Goal: Information Seeking & Learning: Learn about a topic

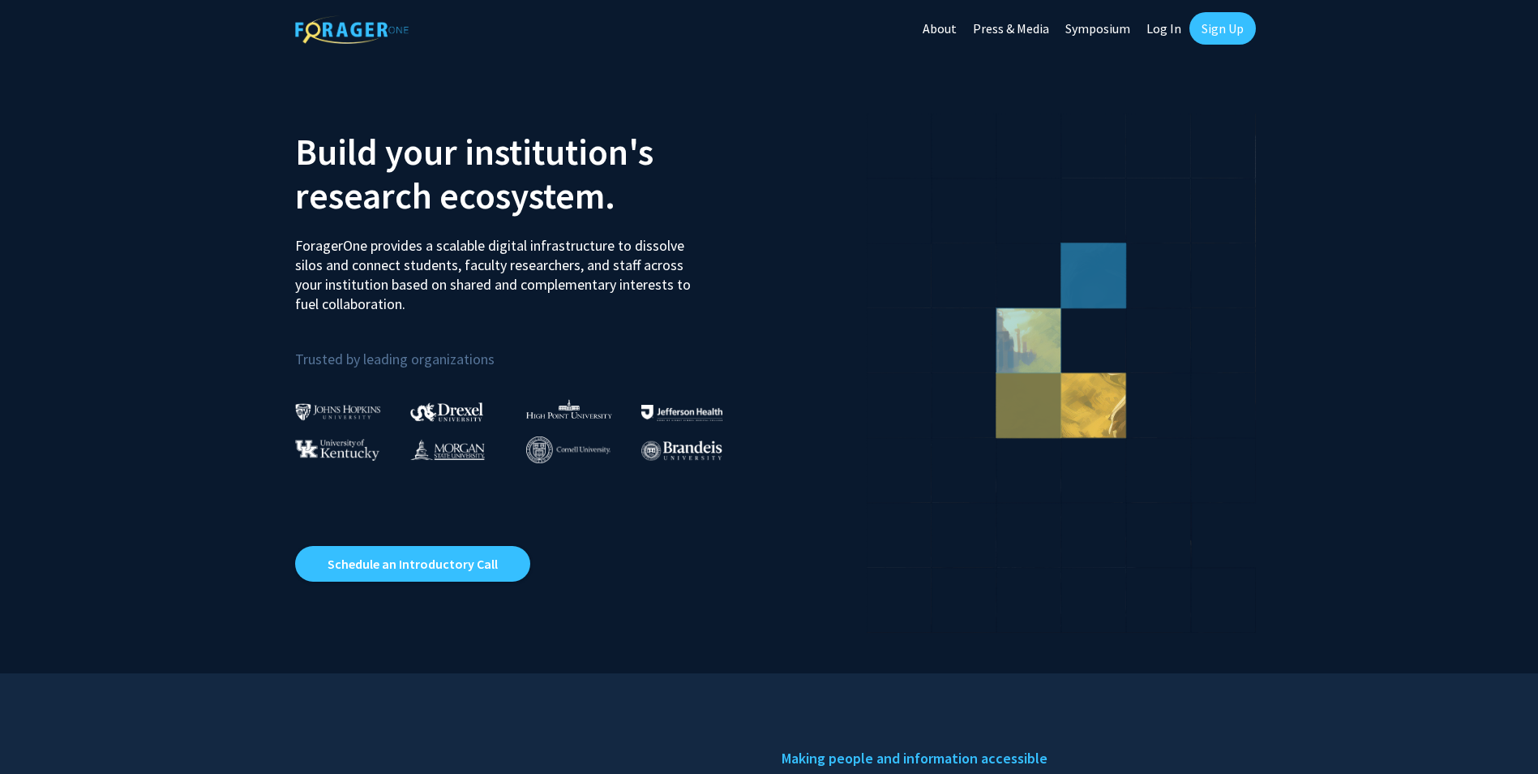
click at [1168, 23] on link "Log In" at bounding box center [1163, 28] width 51 height 57
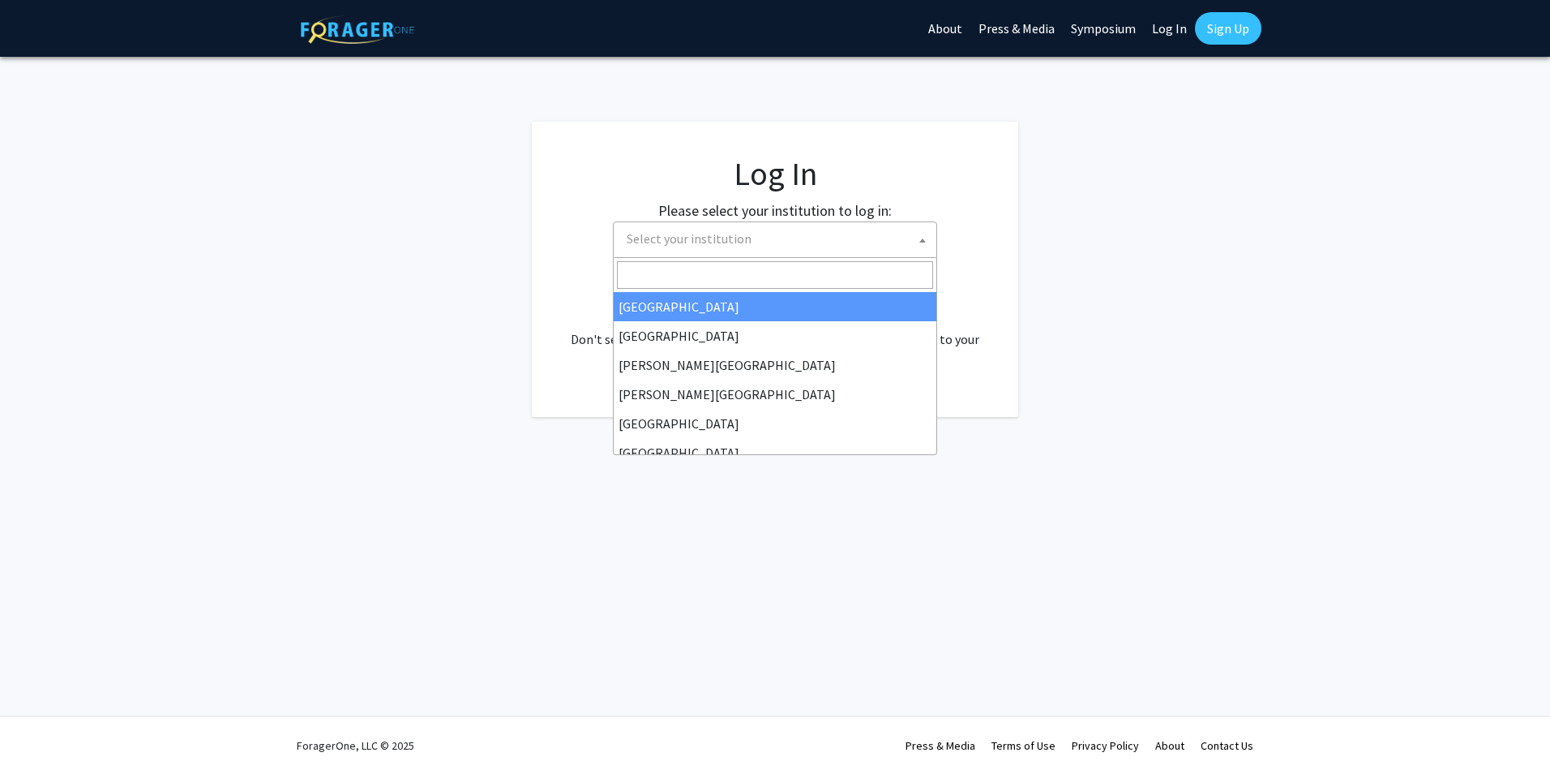
click at [924, 241] on b at bounding box center [922, 240] width 6 height 4
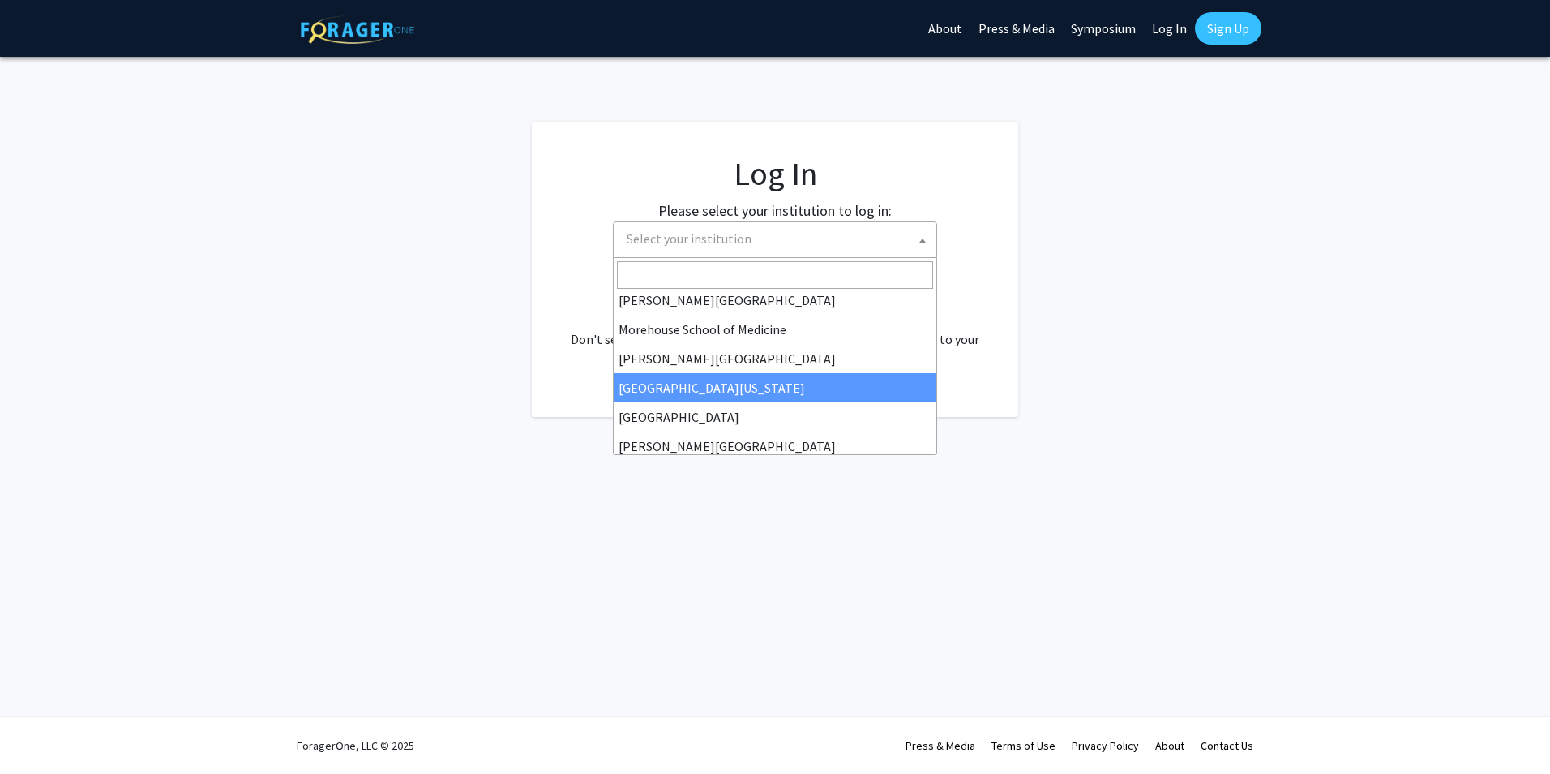
scroll to position [568, 0]
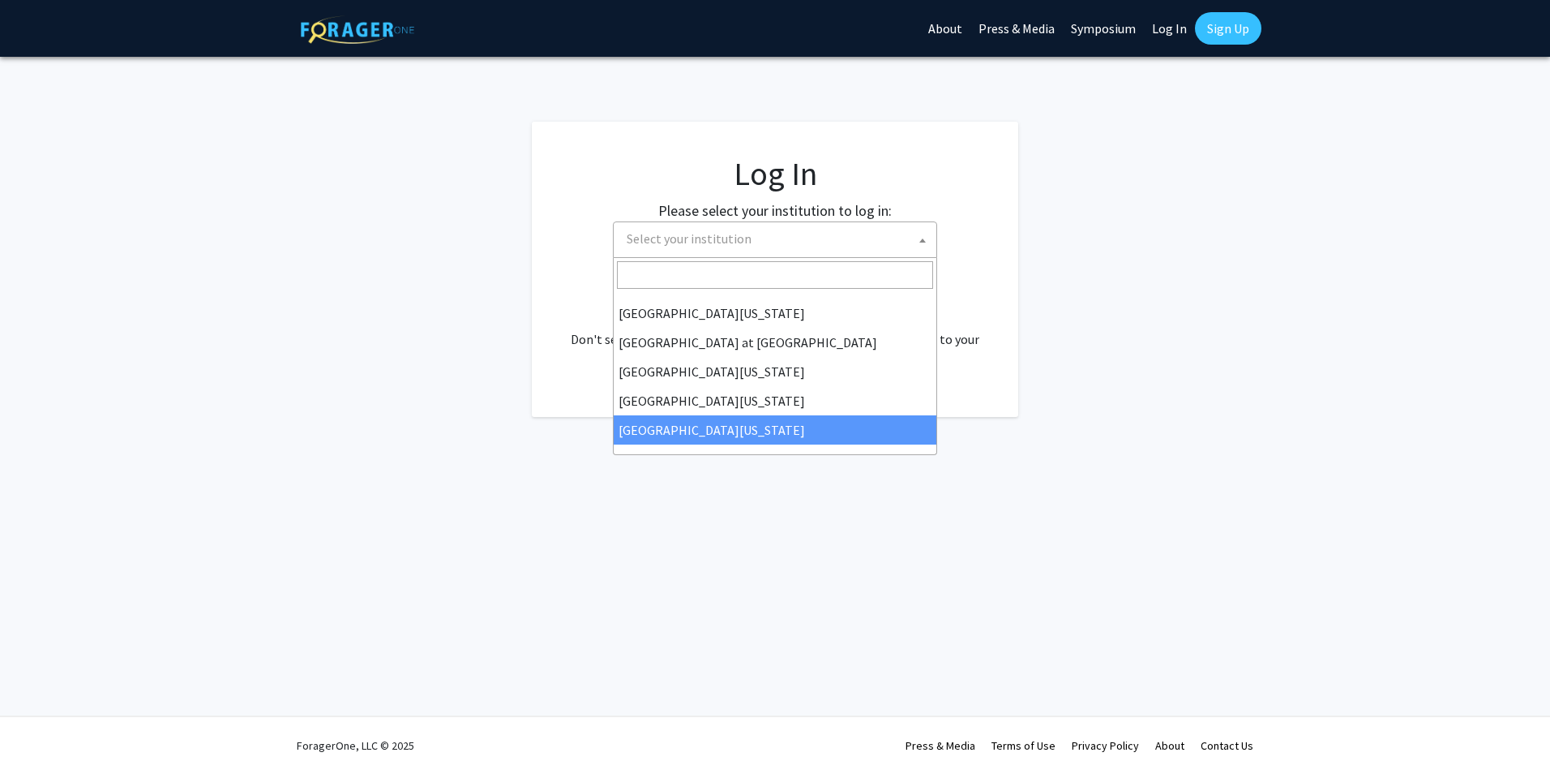
select select "33"
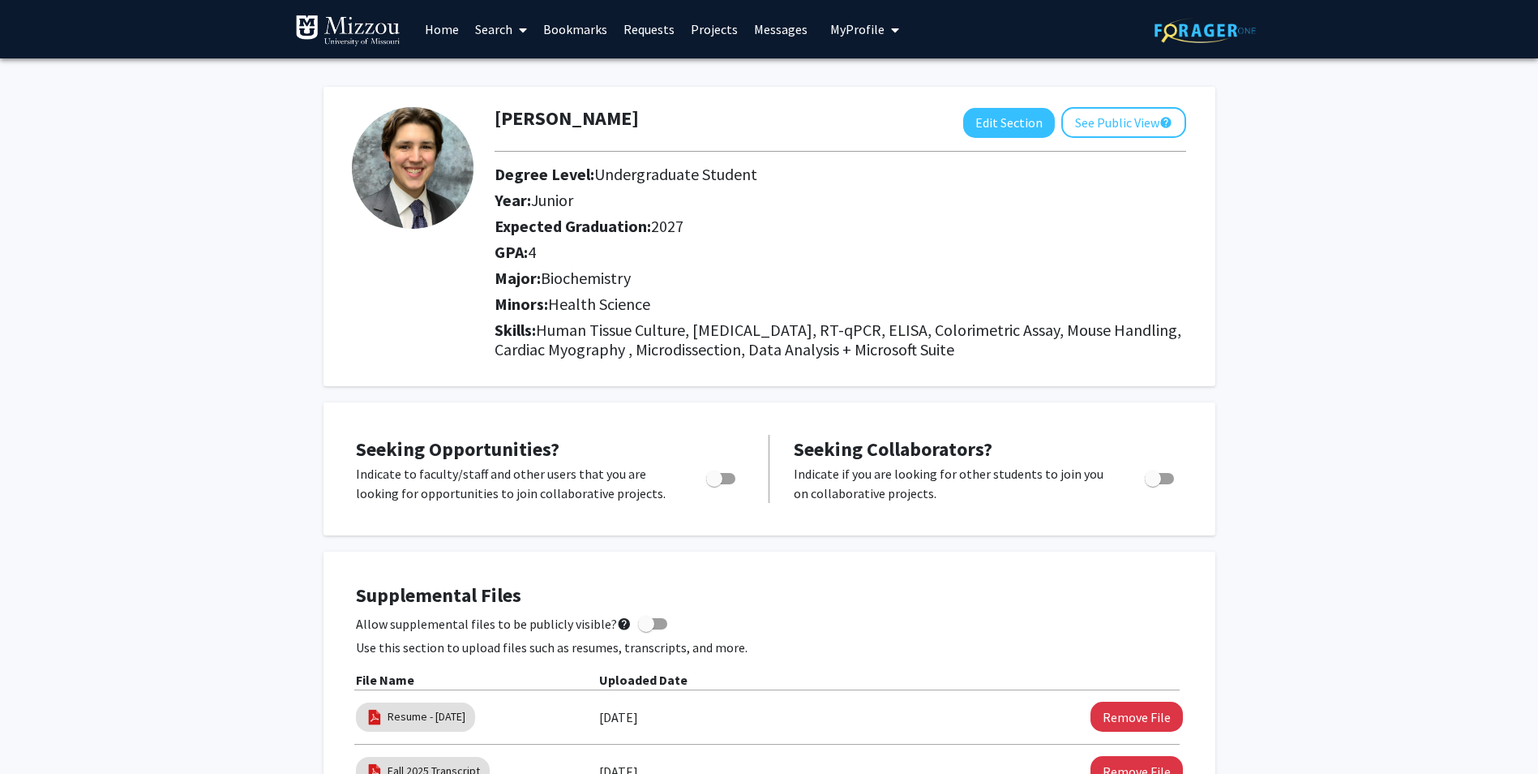
click at [444, 36] on link "Home" at bounding box center [442, 29] width 50 height 57
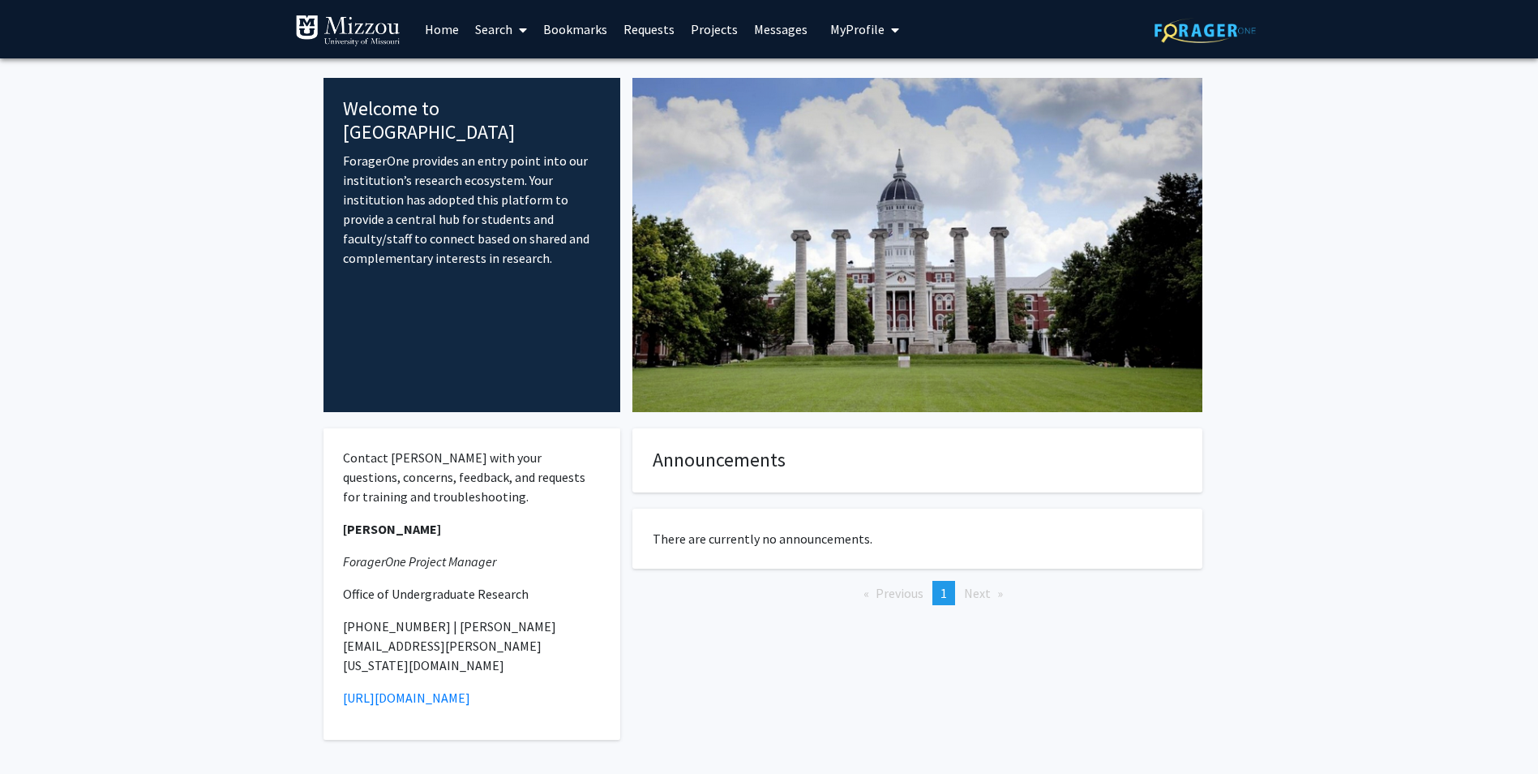
click at [501, 28] on link "Search" at bounding box center [501, 29] width 68 height 57
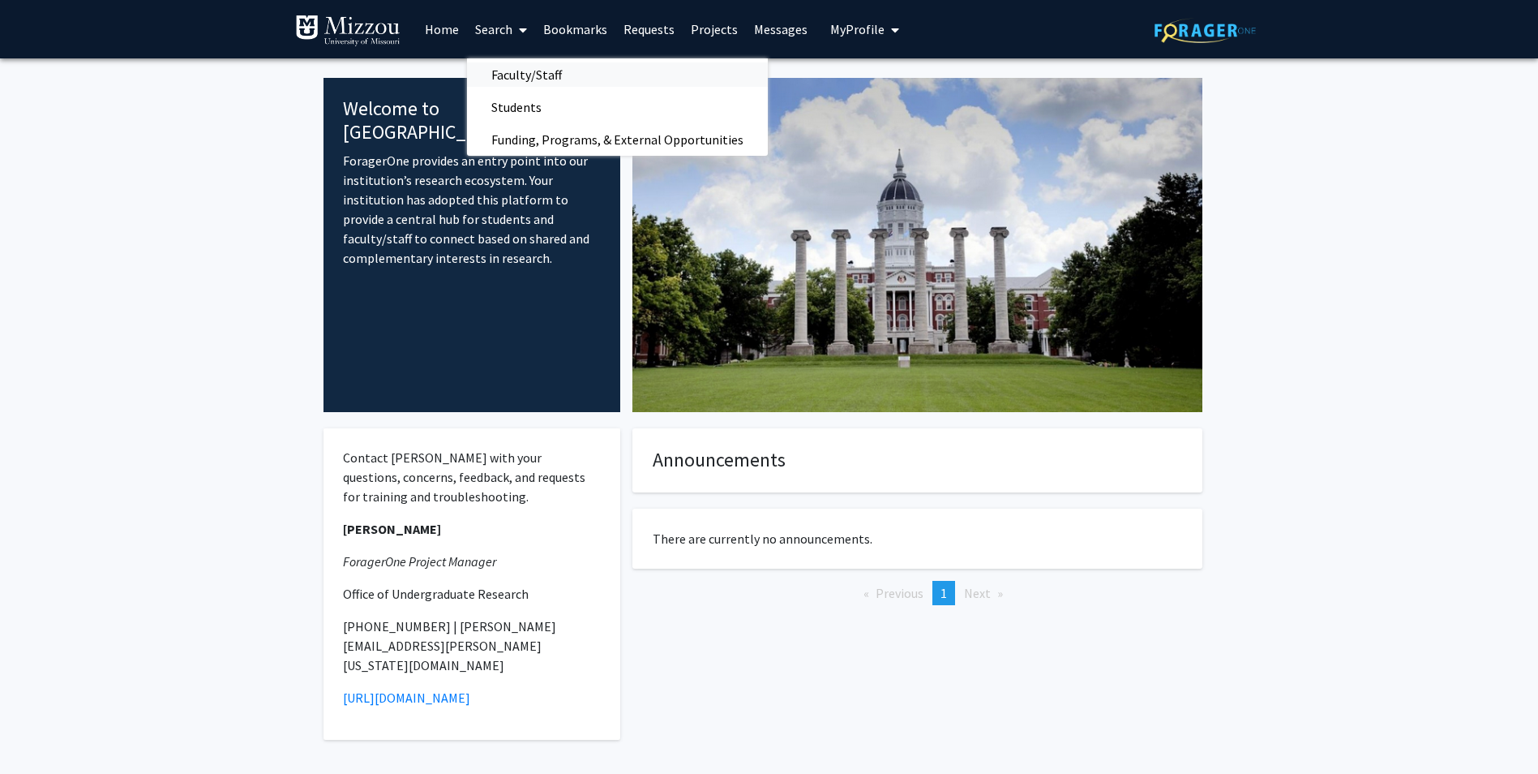
click at [561, 75] on span "Faculty/Staff" at bounding box center [526, 74] width 119 height 32
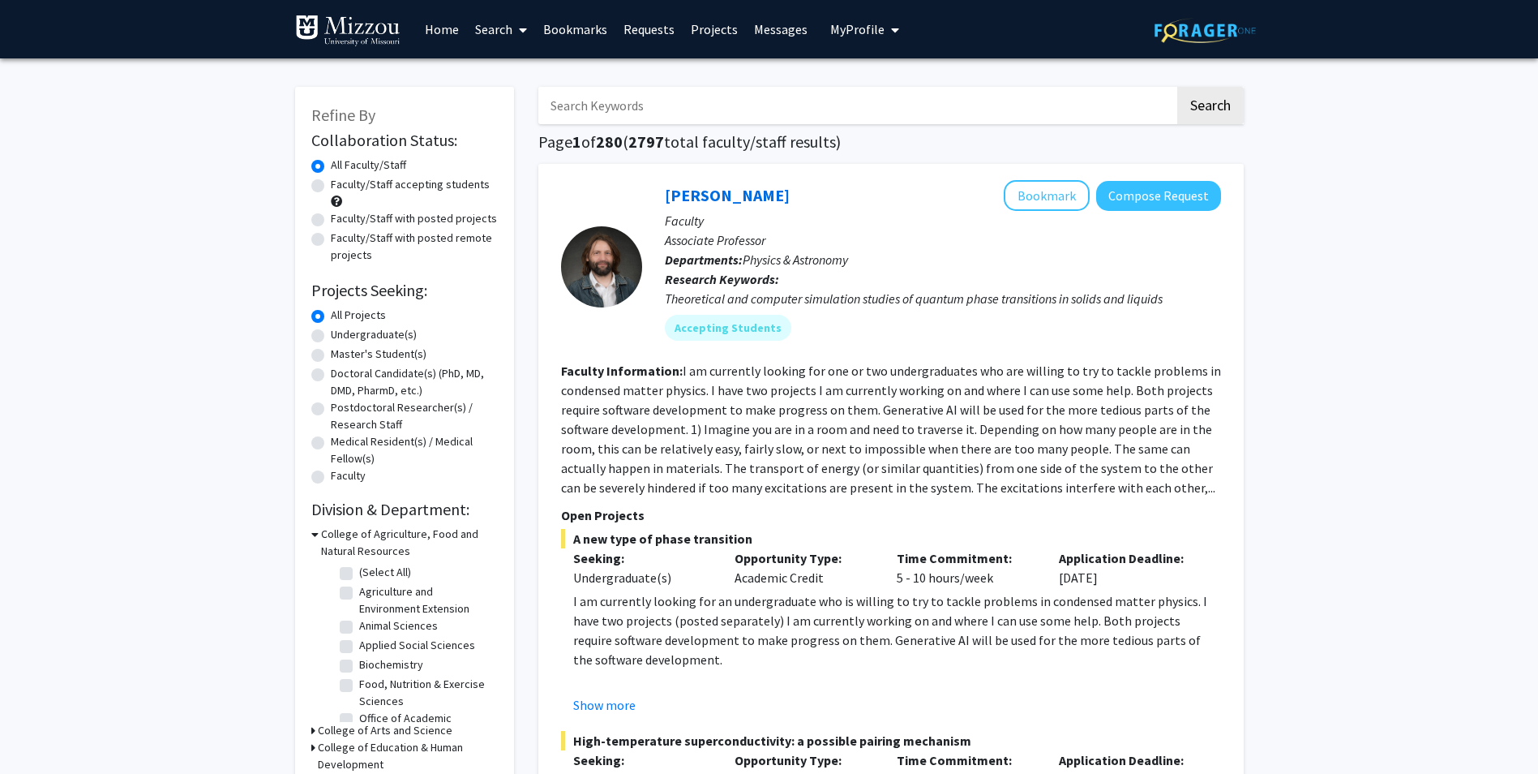
click at [646, 111] on input "Search Keywords" at bounding box center [856, 105] width 637 height 37
type input "soil test"
click at [1177, 87] on button "Search" at bounding box center [1210, 105] width 66 height 37
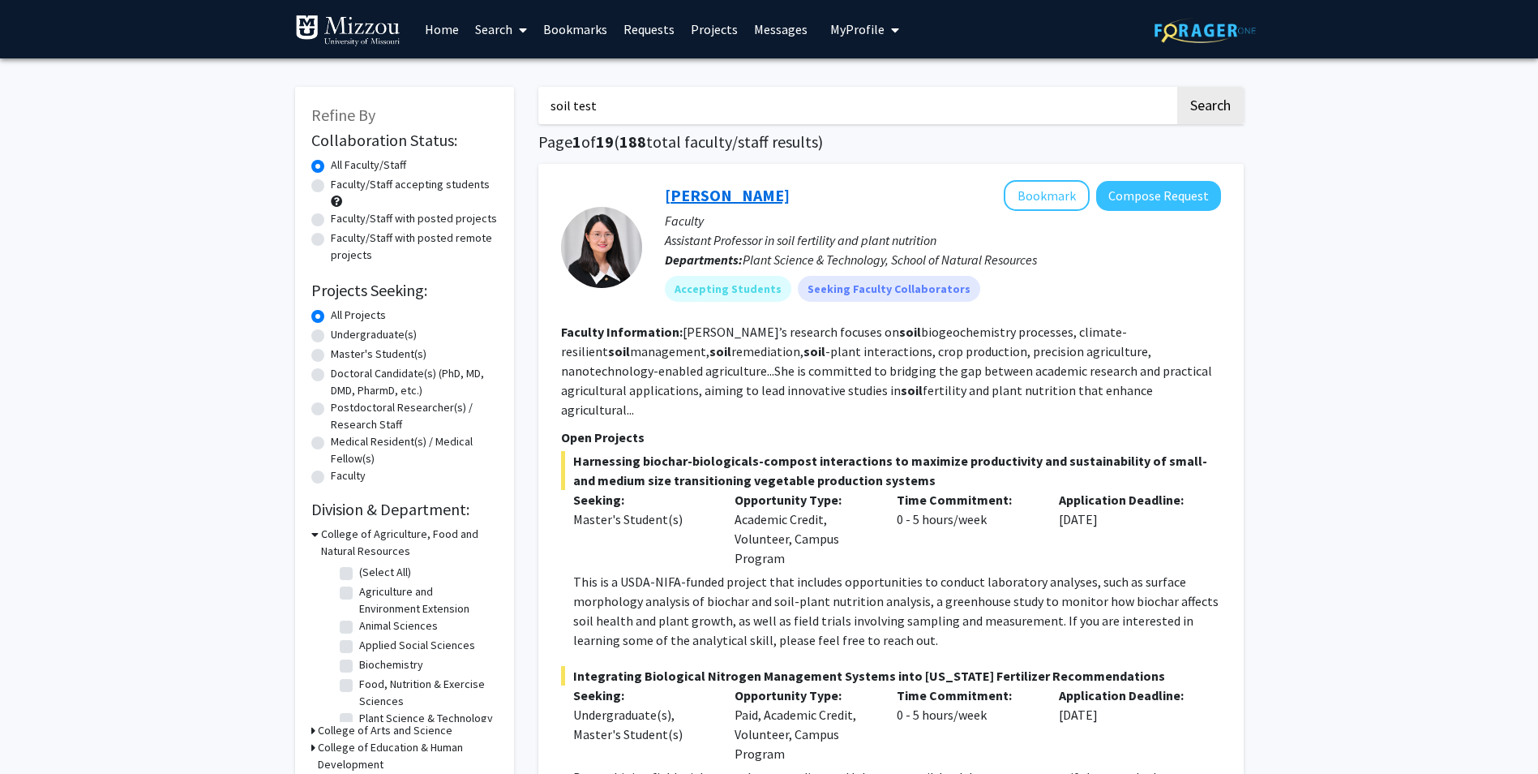
click at [722, 195] on link "[PERSON_NAME]" at bounding box center [727, 195] width 125 height 20
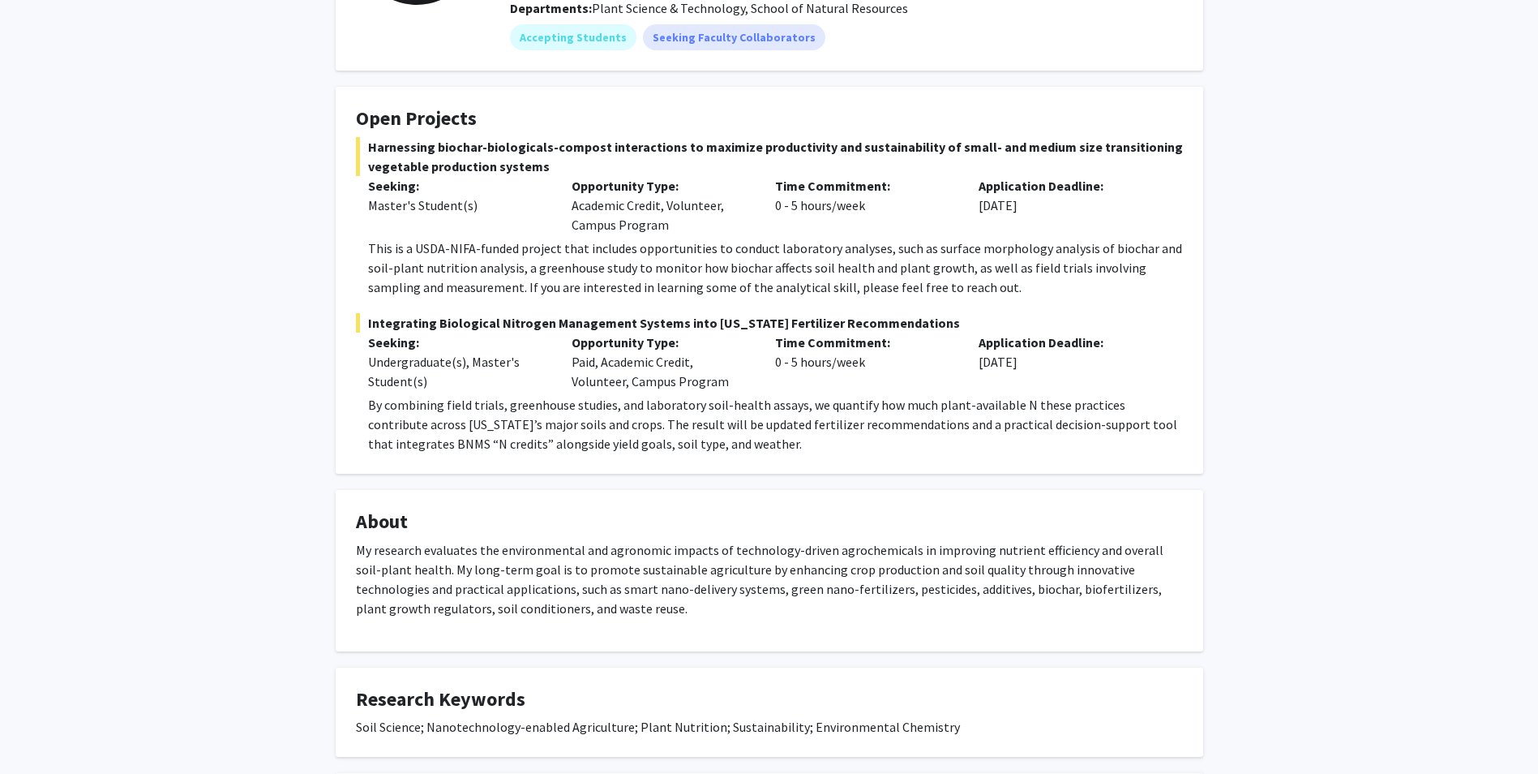
scroll to position [243, 0]
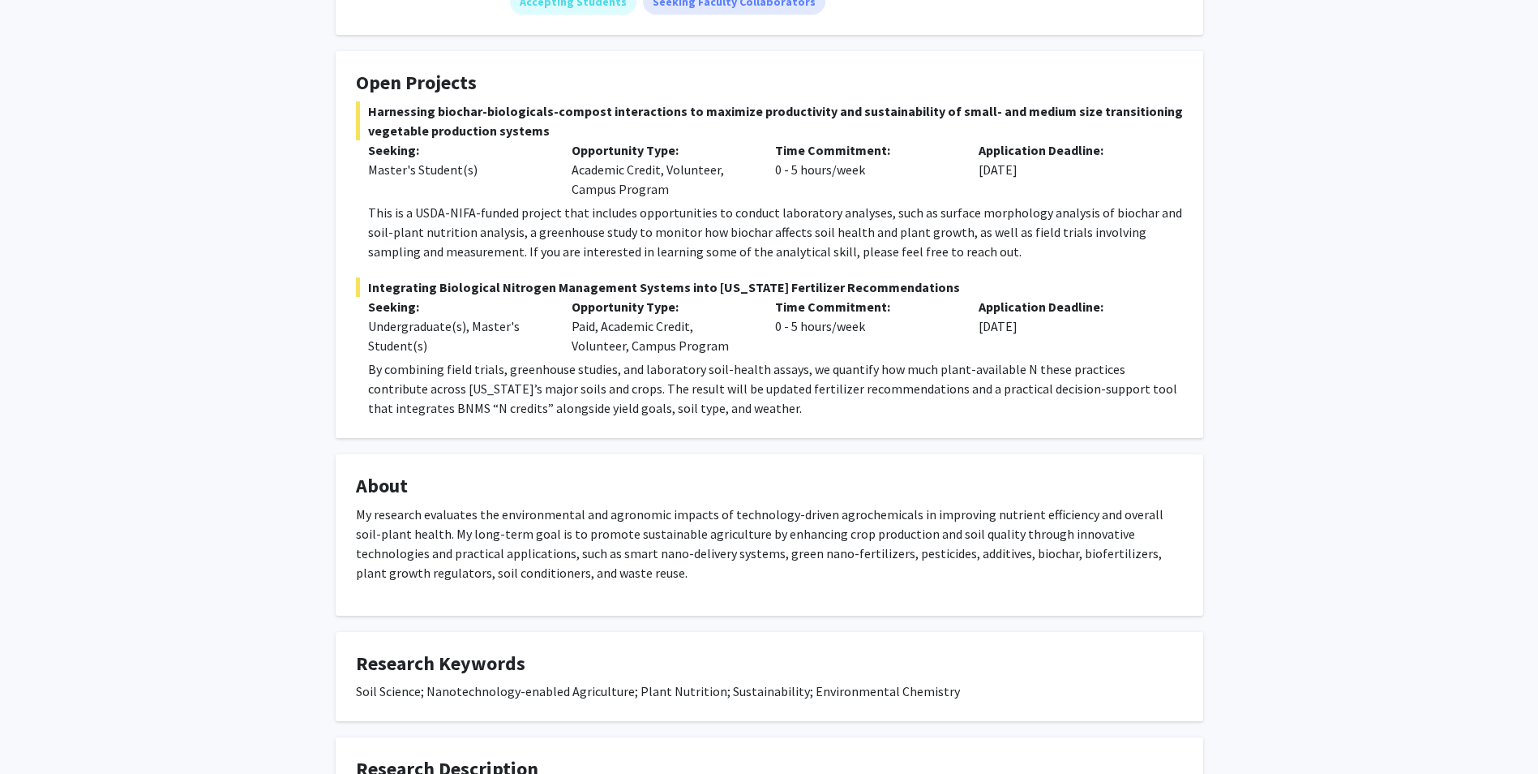
click at [406, 289] on span "Integrating Biological Nitrogen Management Systems into [US_STATE] Fertilizer R…" at bounding box center [769, 286] width 827 height 19
click at [405, 325] on div "Undergraduate(s), Master's Student(s)" at bounding box center [457, 335] width 179 height 39
click at [459, 431] on fg-card "Open Projects Harnessing biochar-biologicals-compost interactions to maximize p…" at bounding box center [770, 244] width 868 height 387
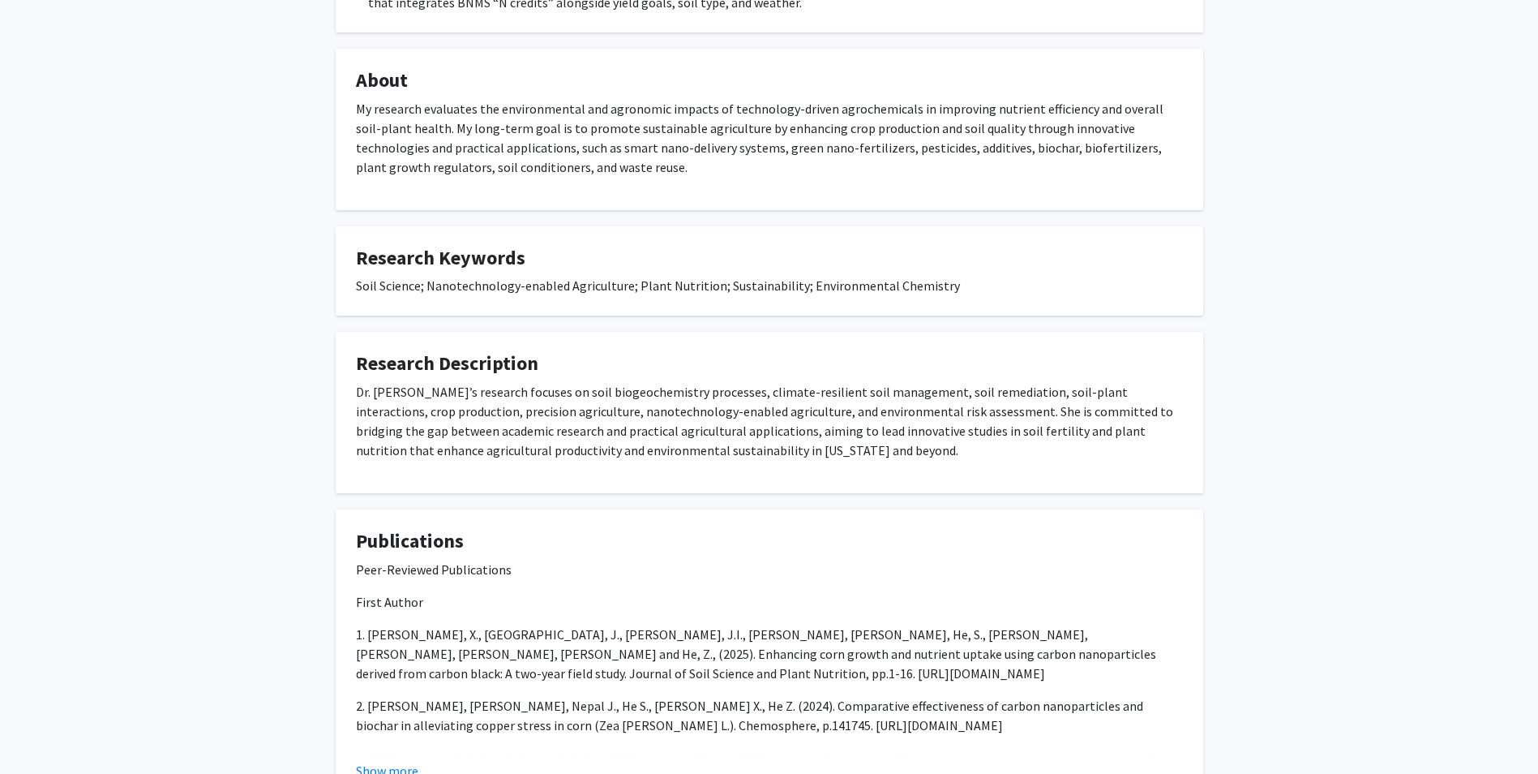
click at [950, 138] on p "My research evaluates the environmental and agronomic impacts of technology-dri…" at bounding box center [769, 138] width 827 height 78
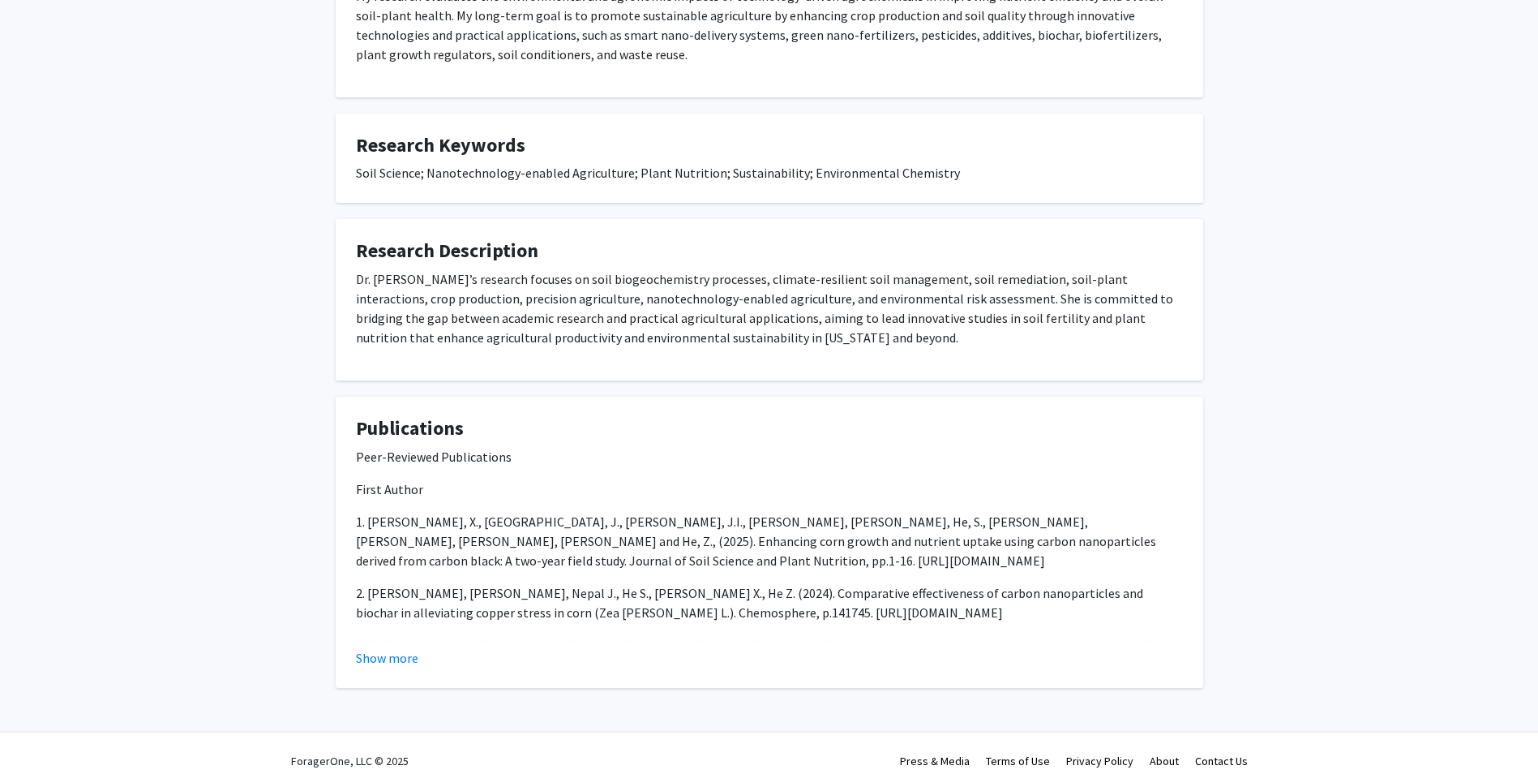
scroll to position [777, 0]
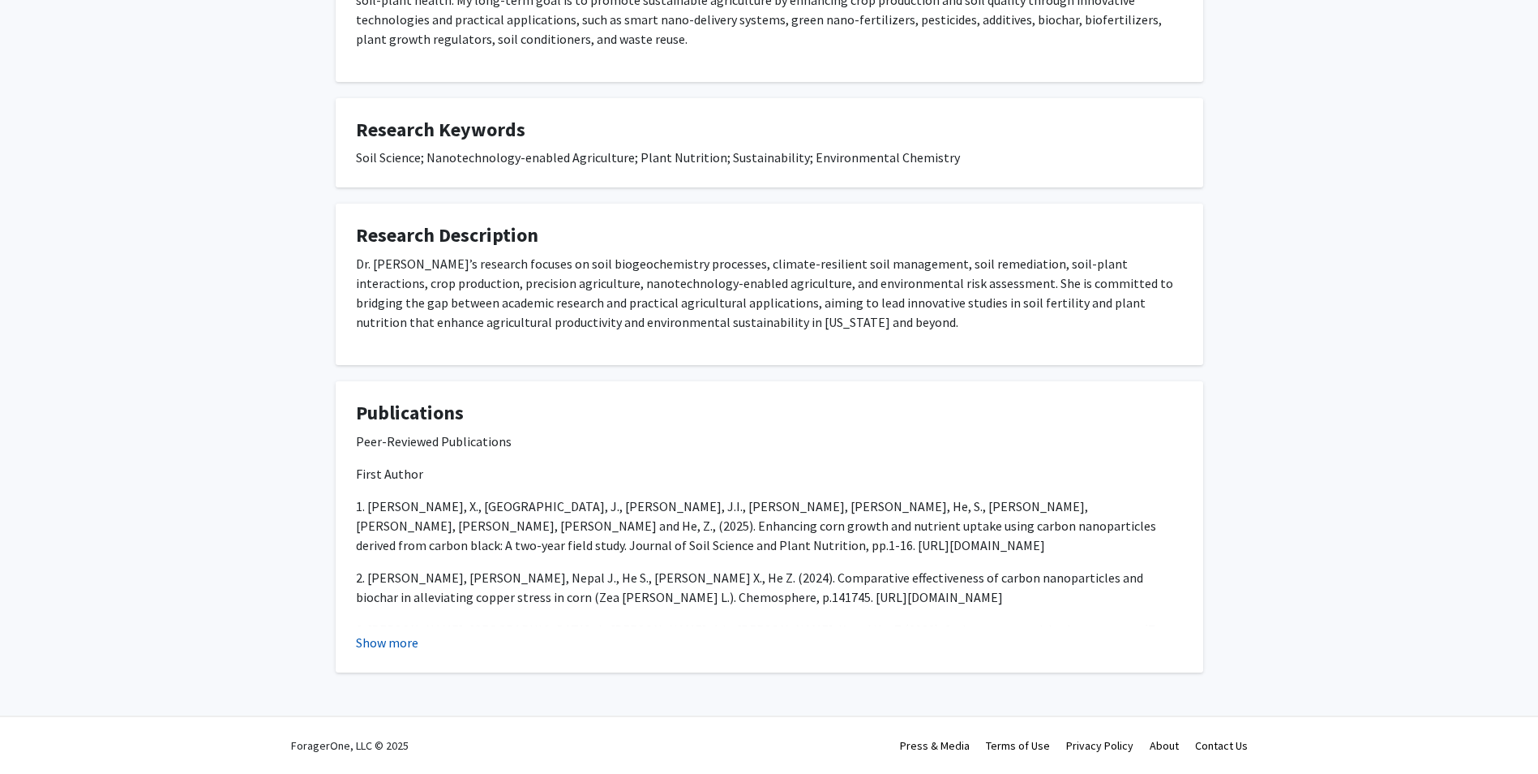
click at [387, 642] on button "Show more" at bounding box center [387, 641] width 62 height 19
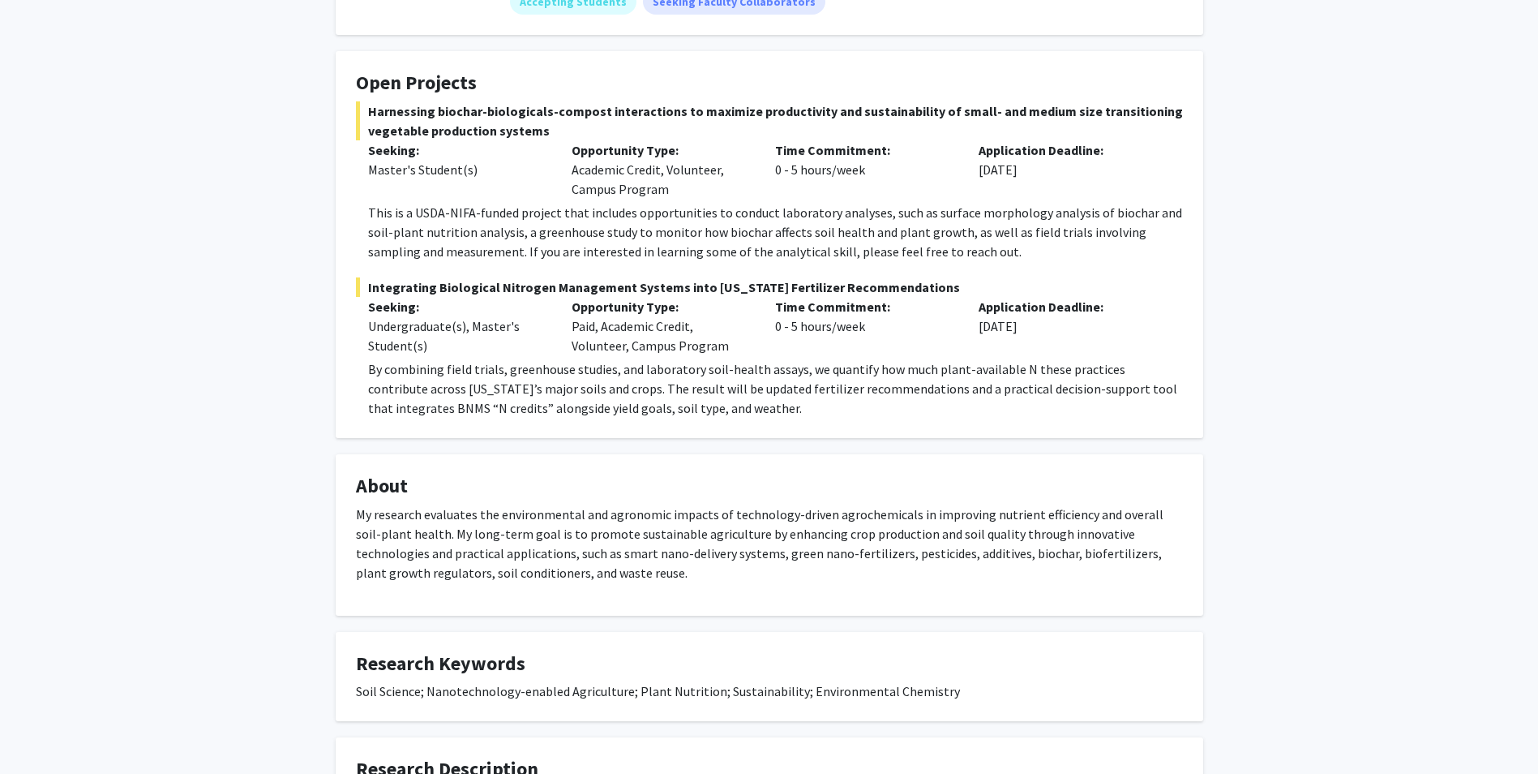
scroll to position [0, 0]
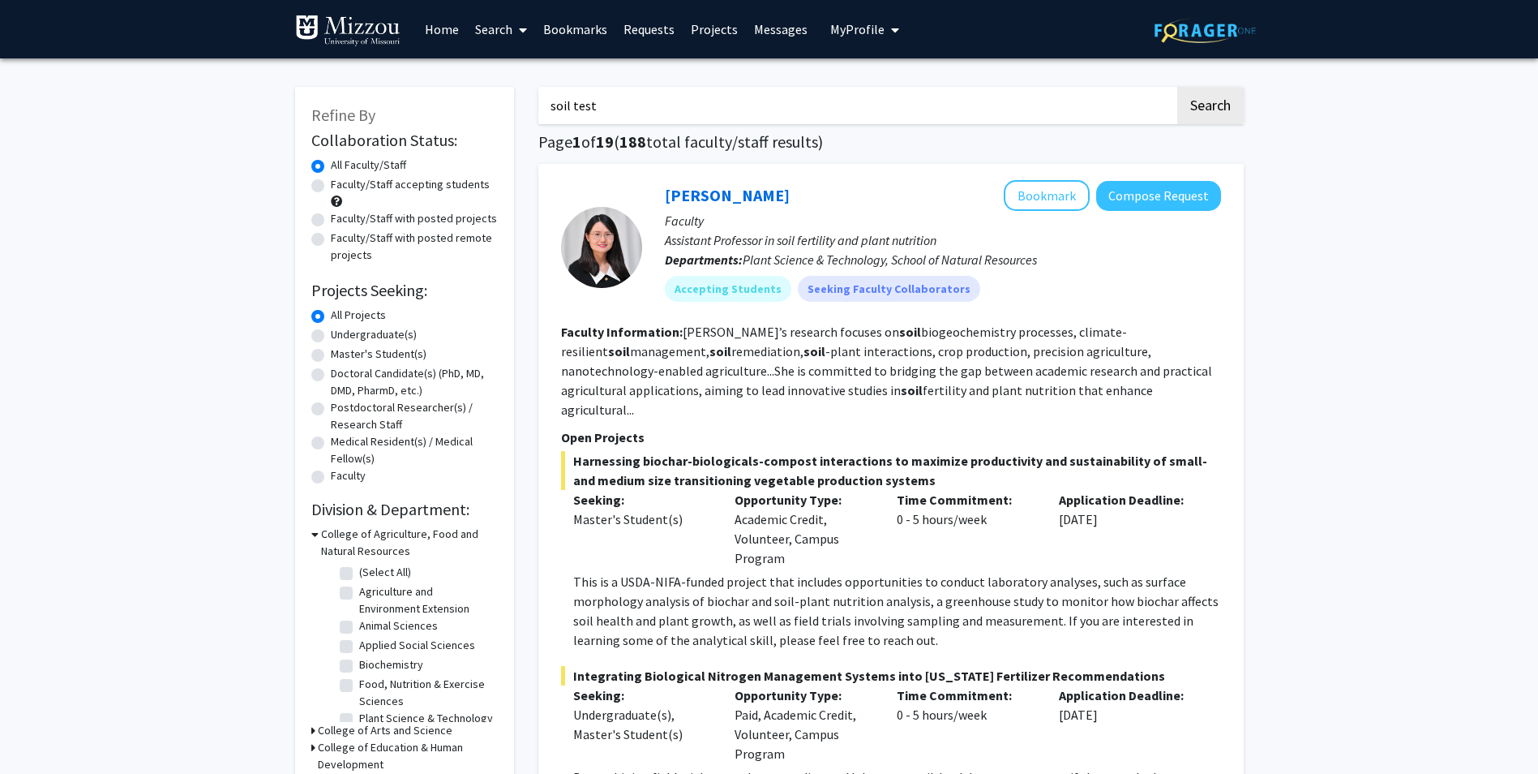
click at [331, 186] on label "Faculty/Staff accepting students" at bounding box center [410, 184] width 159 height 17
click at [331, 186] on input "Faculty/Staff accepting students" at bounding box center [336, 181] width 11 height 11
radio input "true"
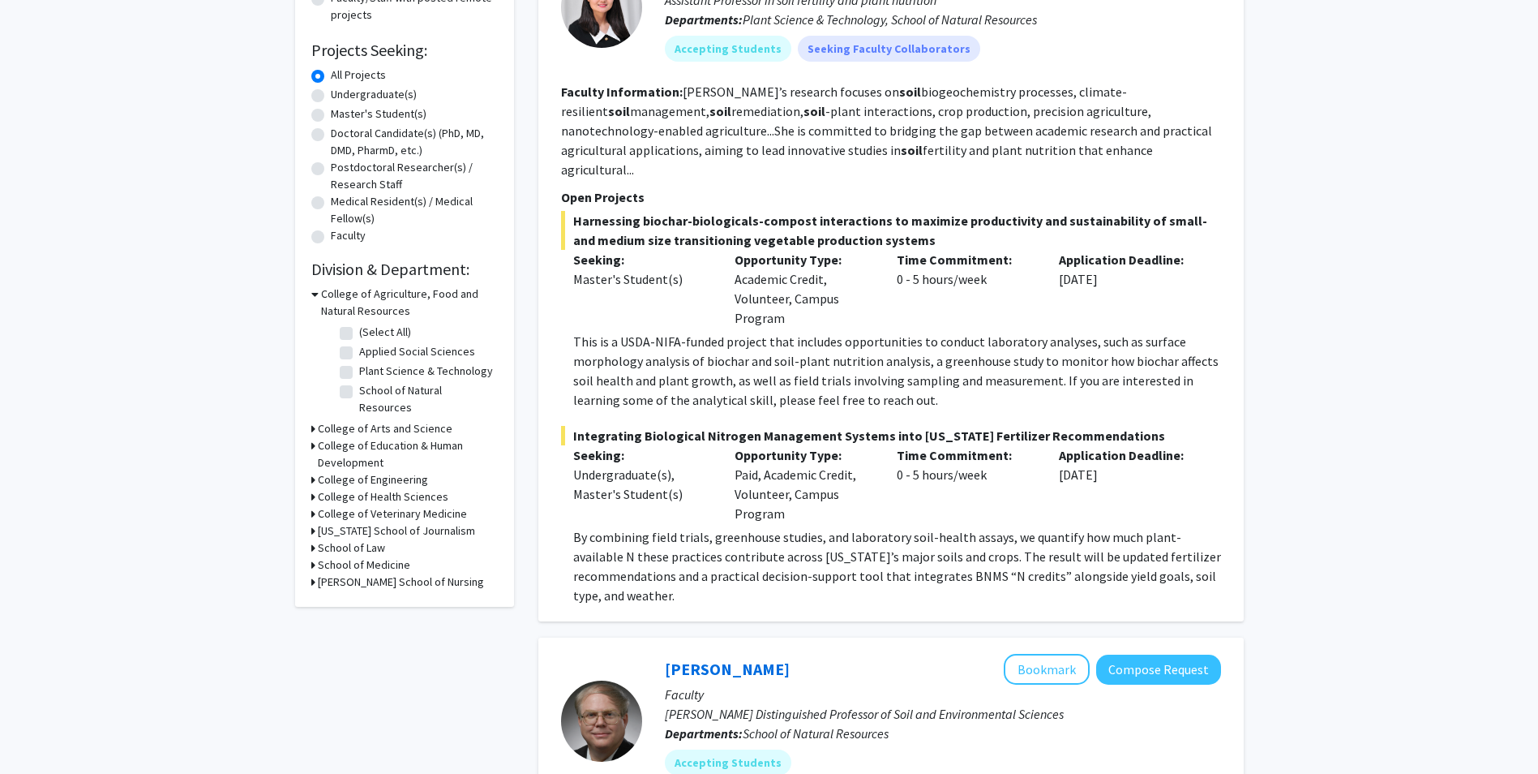
scroll to position [243, 0]
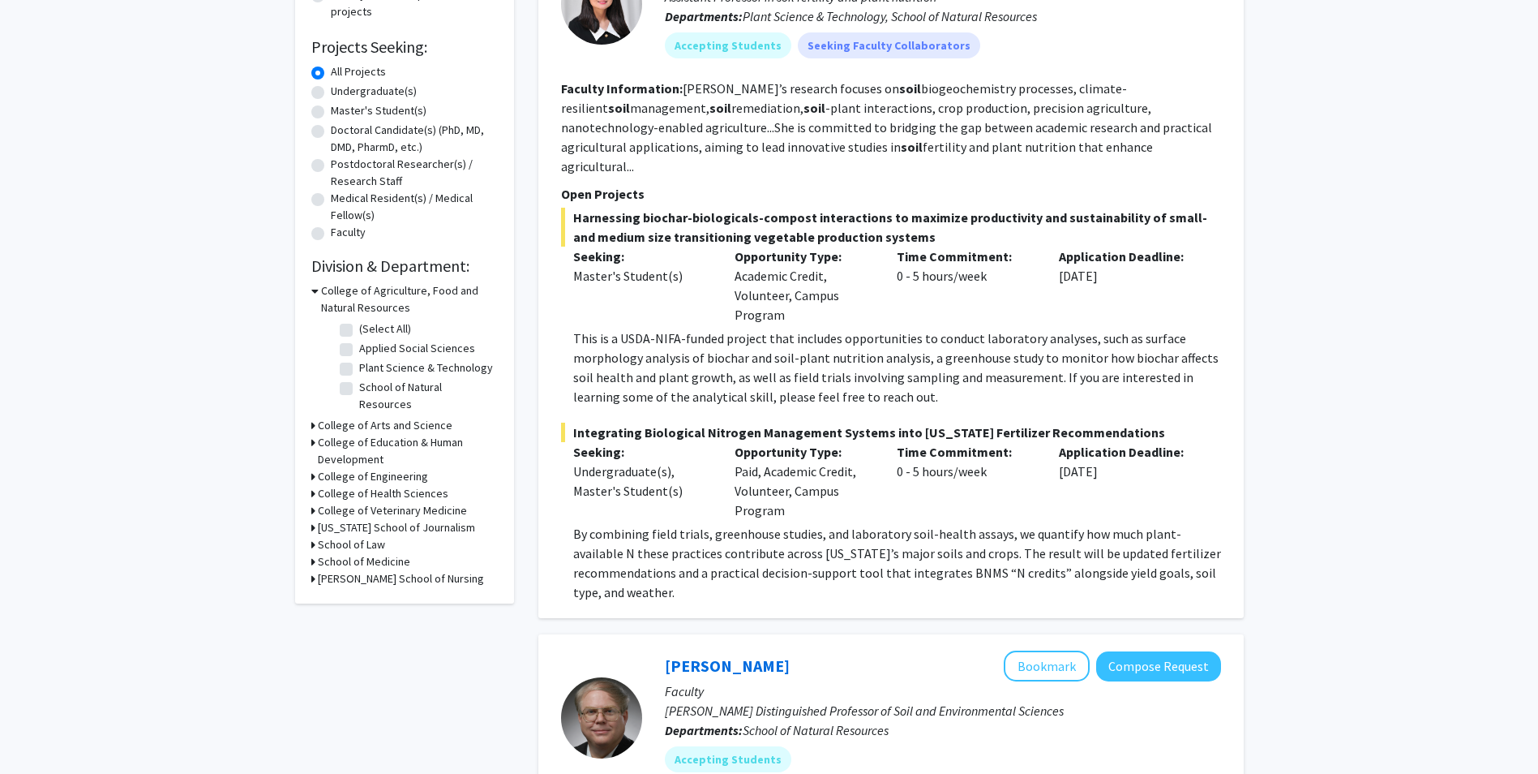
click at [331, 93] on label "Undergraduate(s)" at bounding box center [374, 91] width 86 height 17
click at [331, 93] on input "Undergraduate(s)" at bounding box center [336, 88] width 11 height 11
radio input "true"
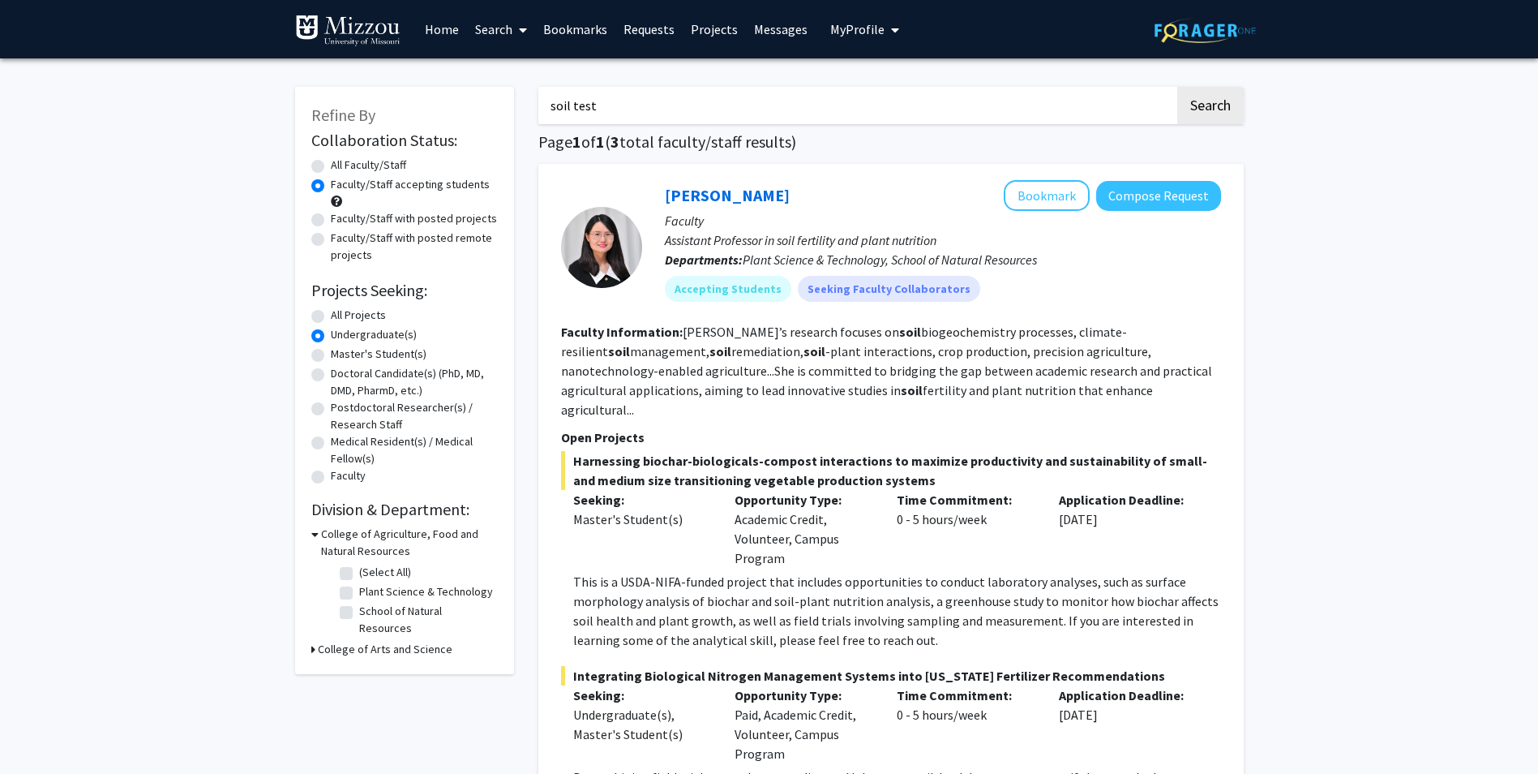
drag, startPoint x: 877, startPoint y: 26, endPoint x: 828, endPoint y: 84, distance: 75.9
click at [885, 25] on span "My profile dropdown to access profile and logout" at bounding box center [892, 30] width 15 height 57
click at [902, 85] on span "View Profile" at bounding box center [931, 93] width 98 height 18
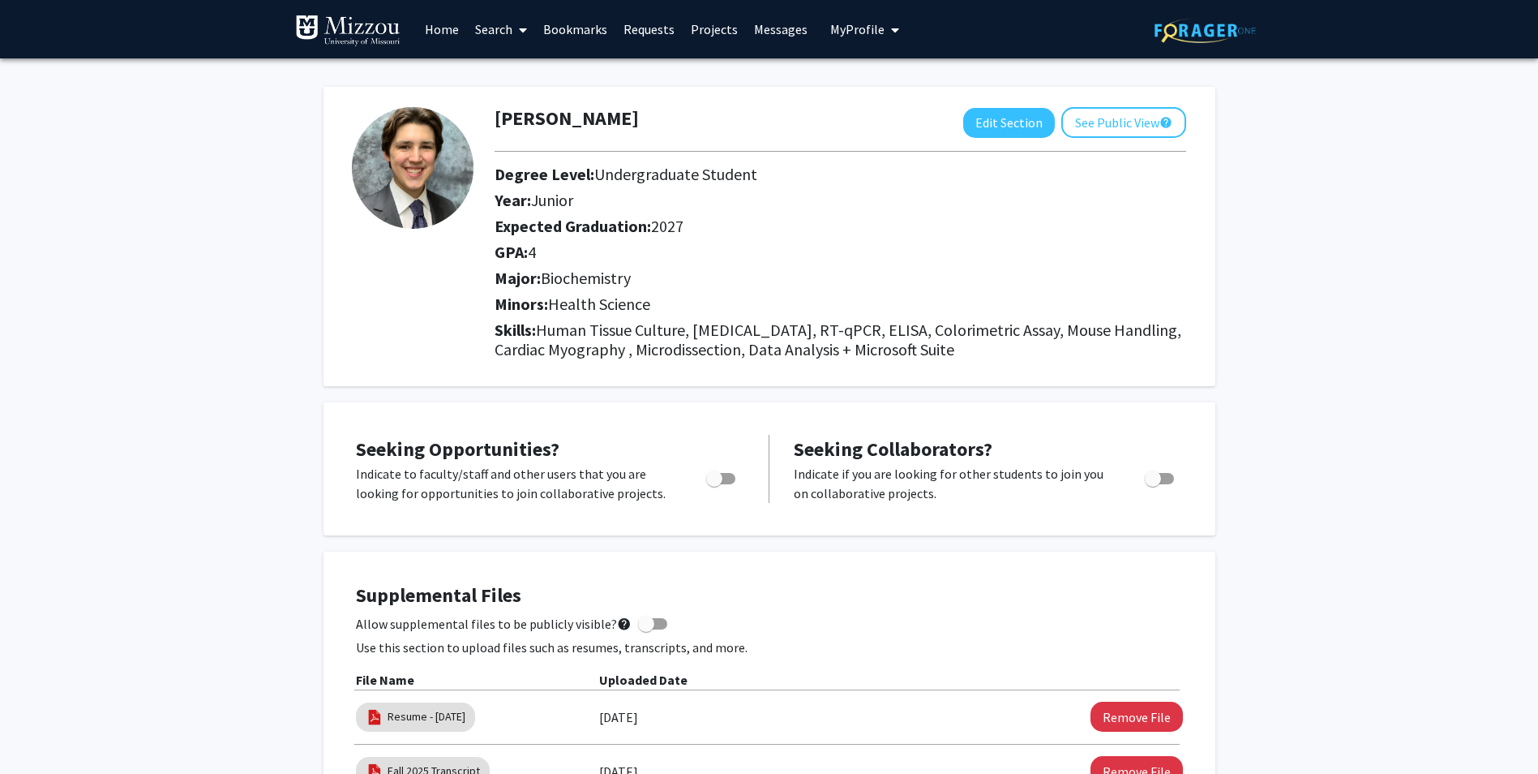
click at [437, 28] on link "Home" at bounding box center [442, 29] width 50 height 57
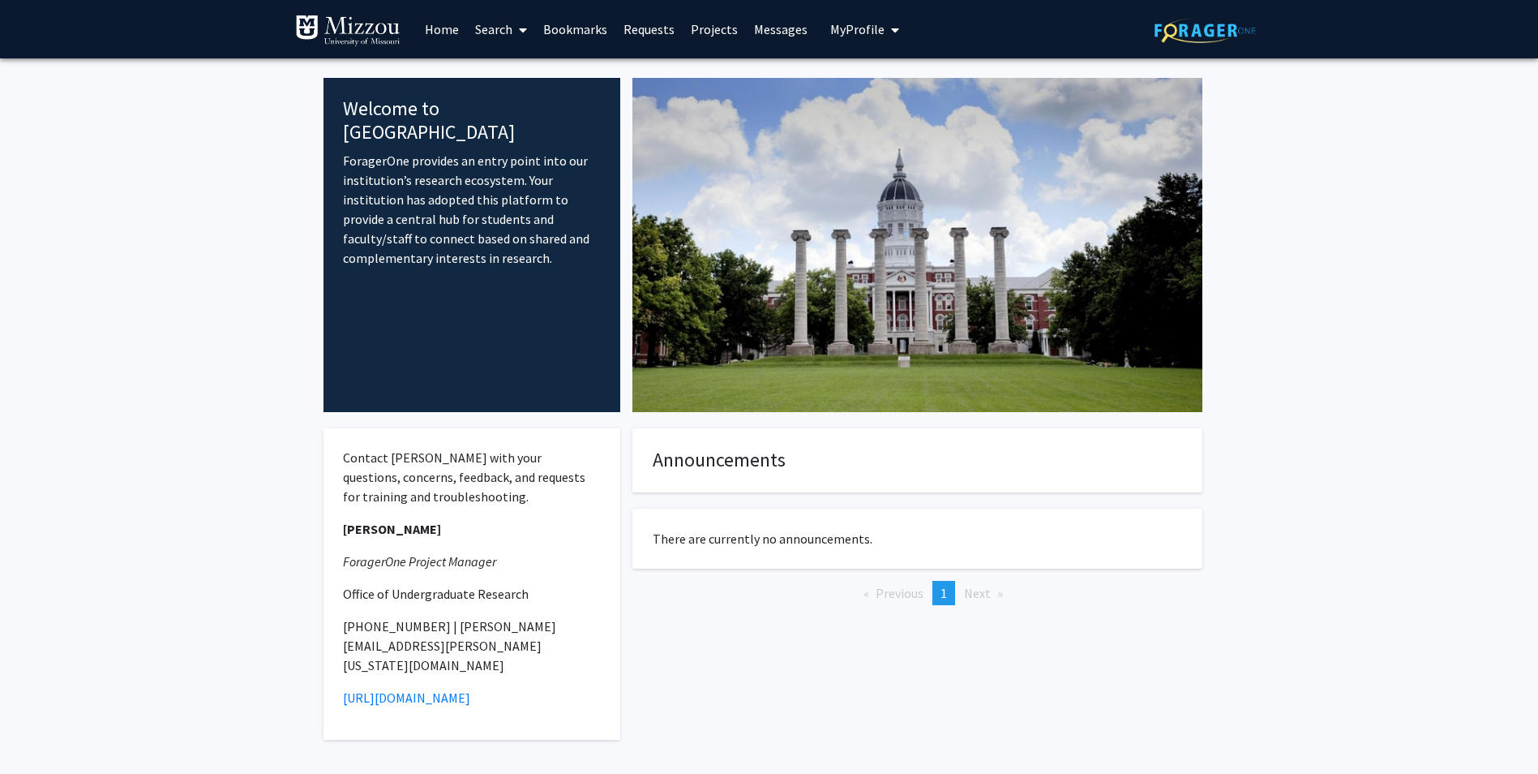
click at [480, 26] on link "Search" at bounding box center [501, 29] width 68 height 57
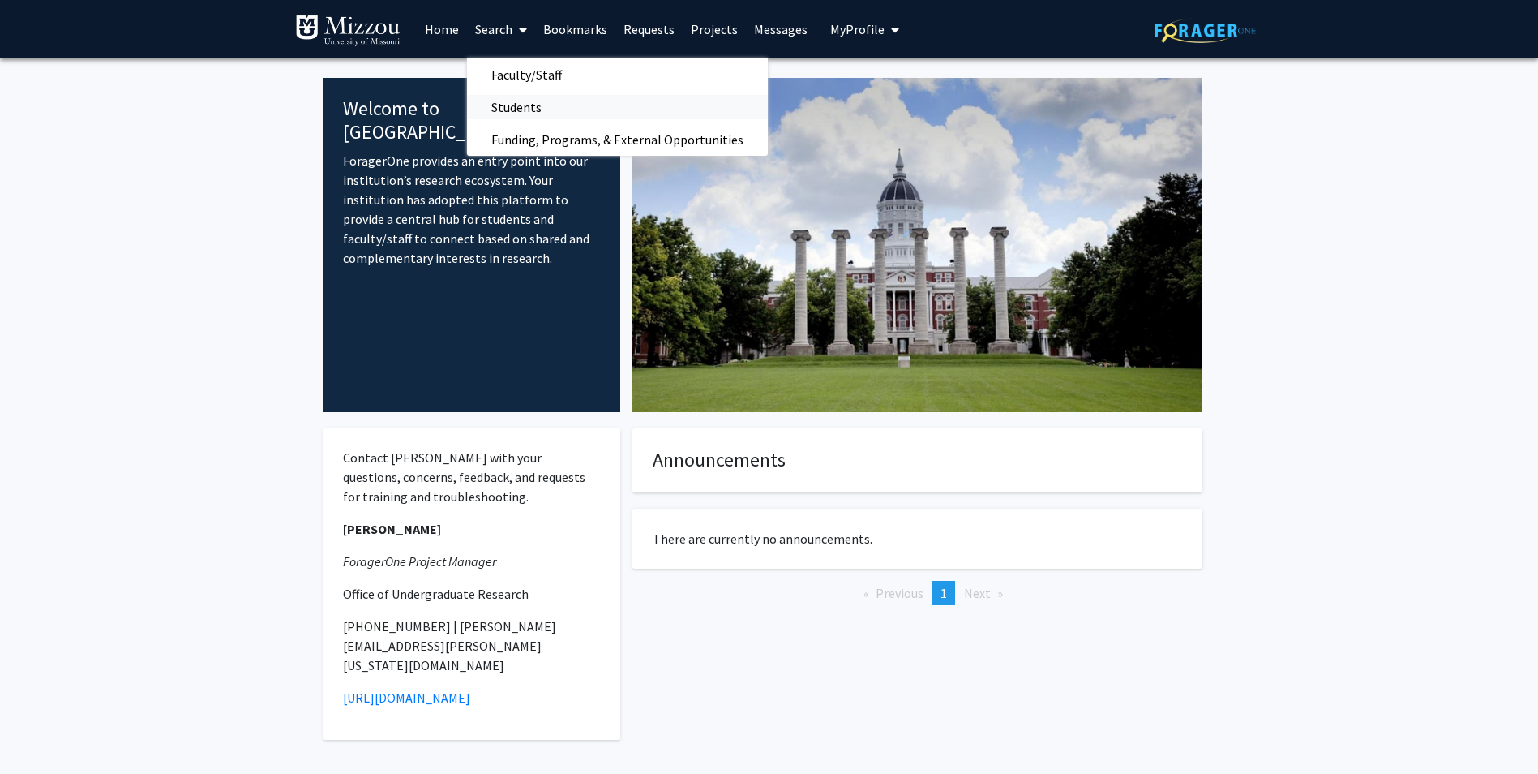
click at [508, 109] on span "Students" at bounding box center [516, 107] width 99 height 32
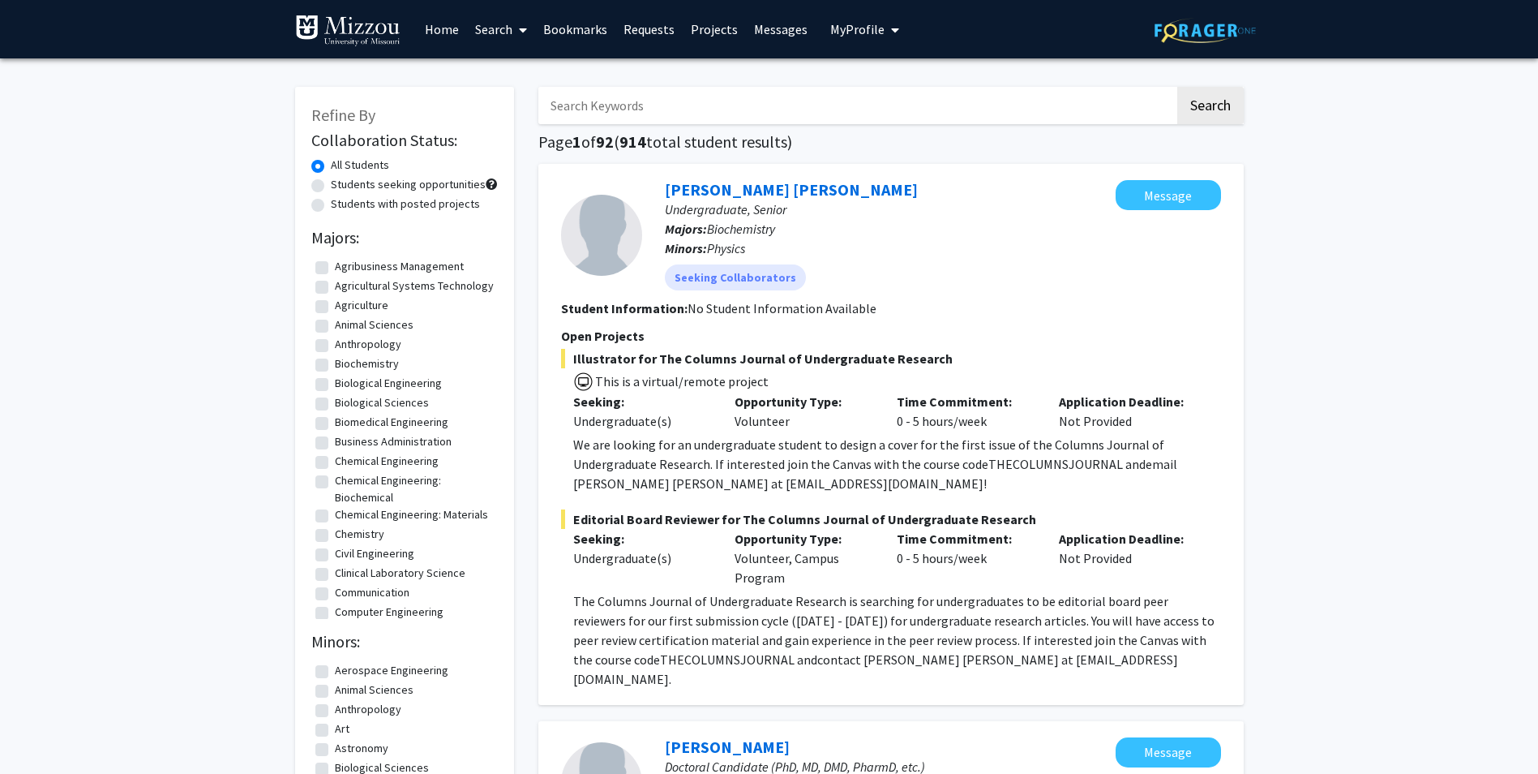
click at [455, 183] on label "Students seeking opportunities" at bounding box center [408, 184] width 155 height 17
click at [341, 183] on input "Students seeking opportunities" at bounding box center [336, 181] width 11 height 11
radio input "true"
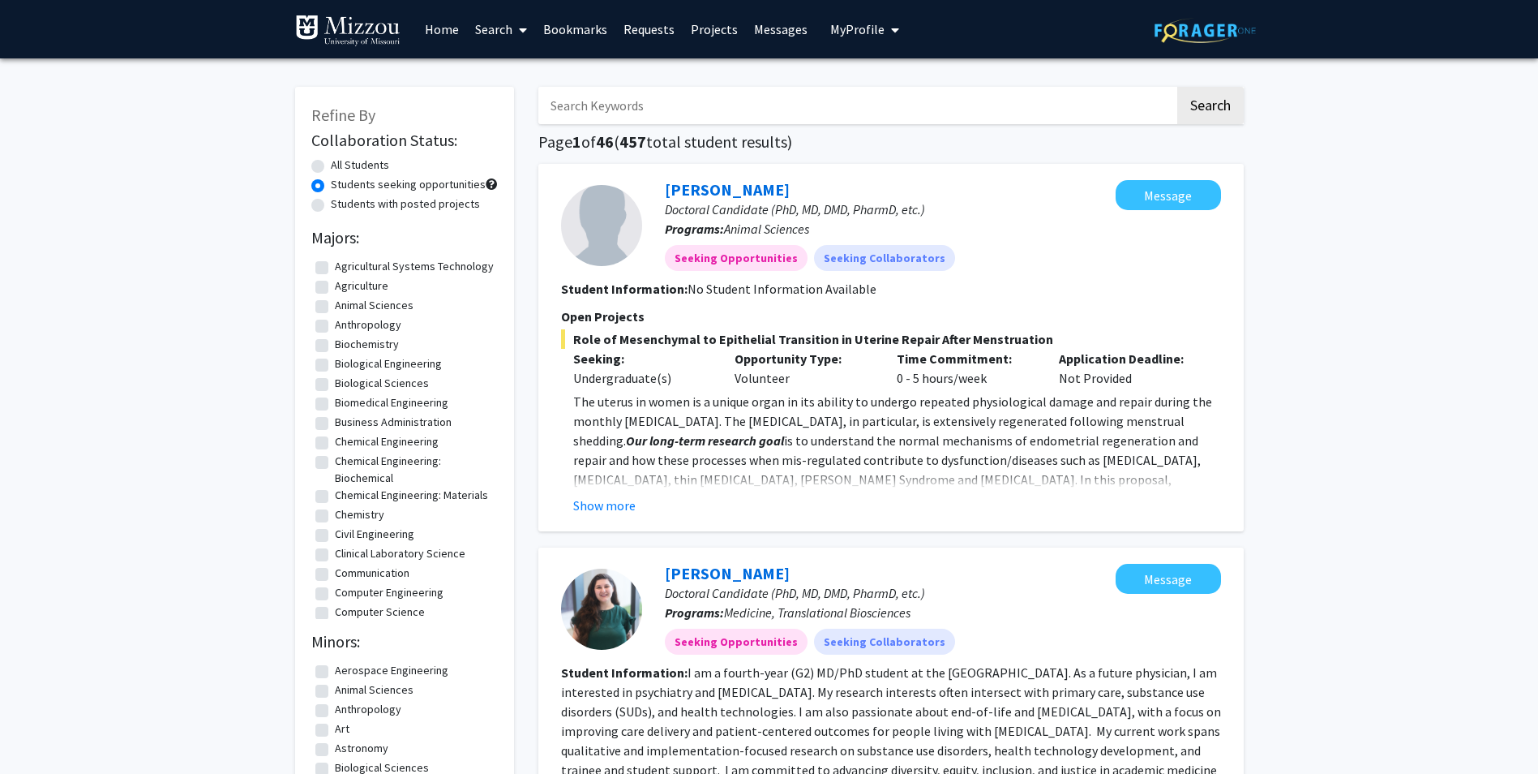
click at [483, 32] on link "Search" at bounding box center [501, 29] width 68 height 57
click at [506, 139] on span "Funding, Programs, & External Opportunities" at bounding box center [617, 139] width 301 height 32
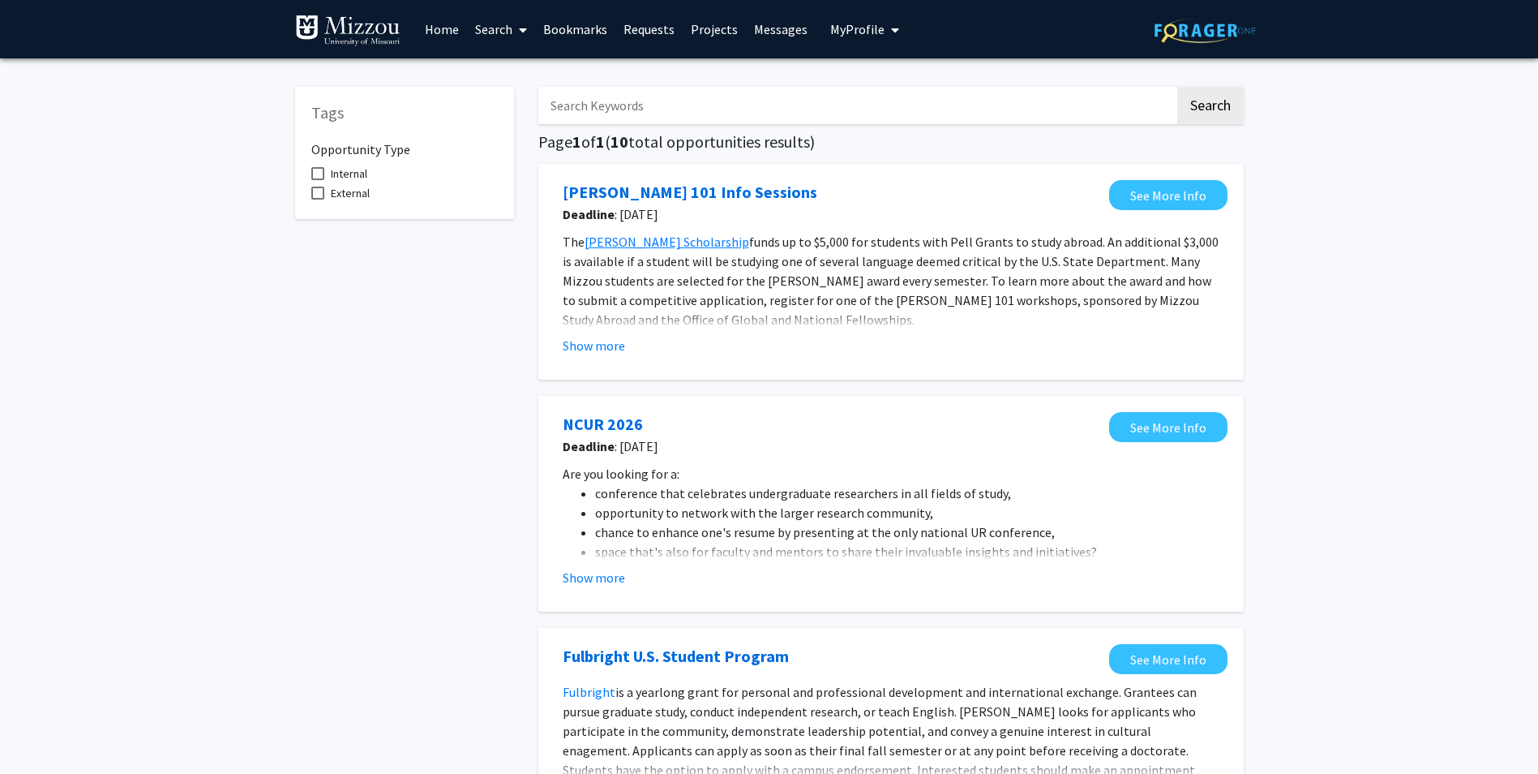
click at [484, 23] on link "Search" at bounding box center [501, 29] width 68 height 57
click at [500, 71] on span "Faculty/Staff" at bounding box center [526, 74] width 119 height 32
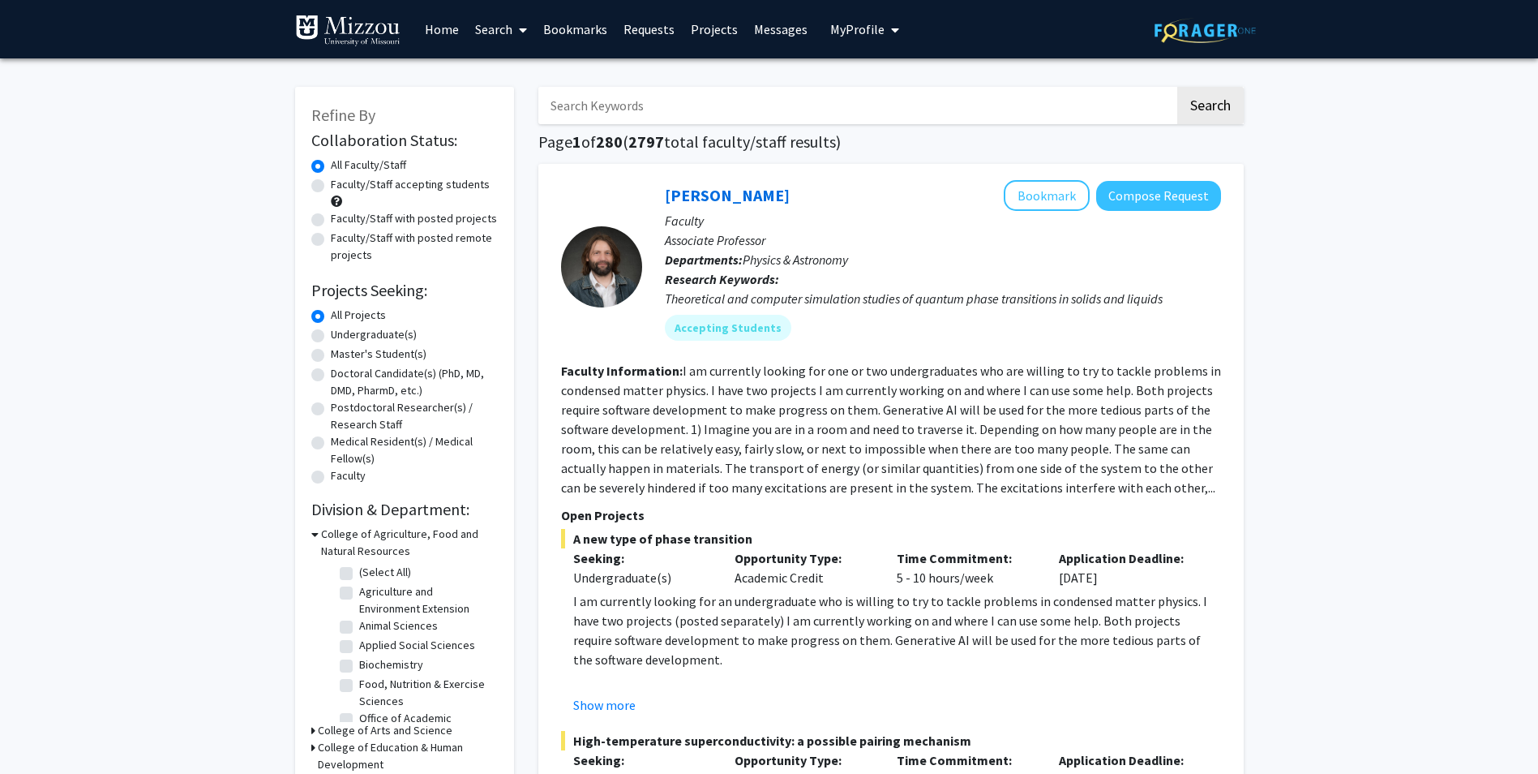
click at [604, 98] on input "Search Keywords" at bounding box center [856, 105] width 637 height 37
type input "nanoparticles"
click at [1177, 87] on button "Search" at bounding box center [1210, 105] width 66 height 37
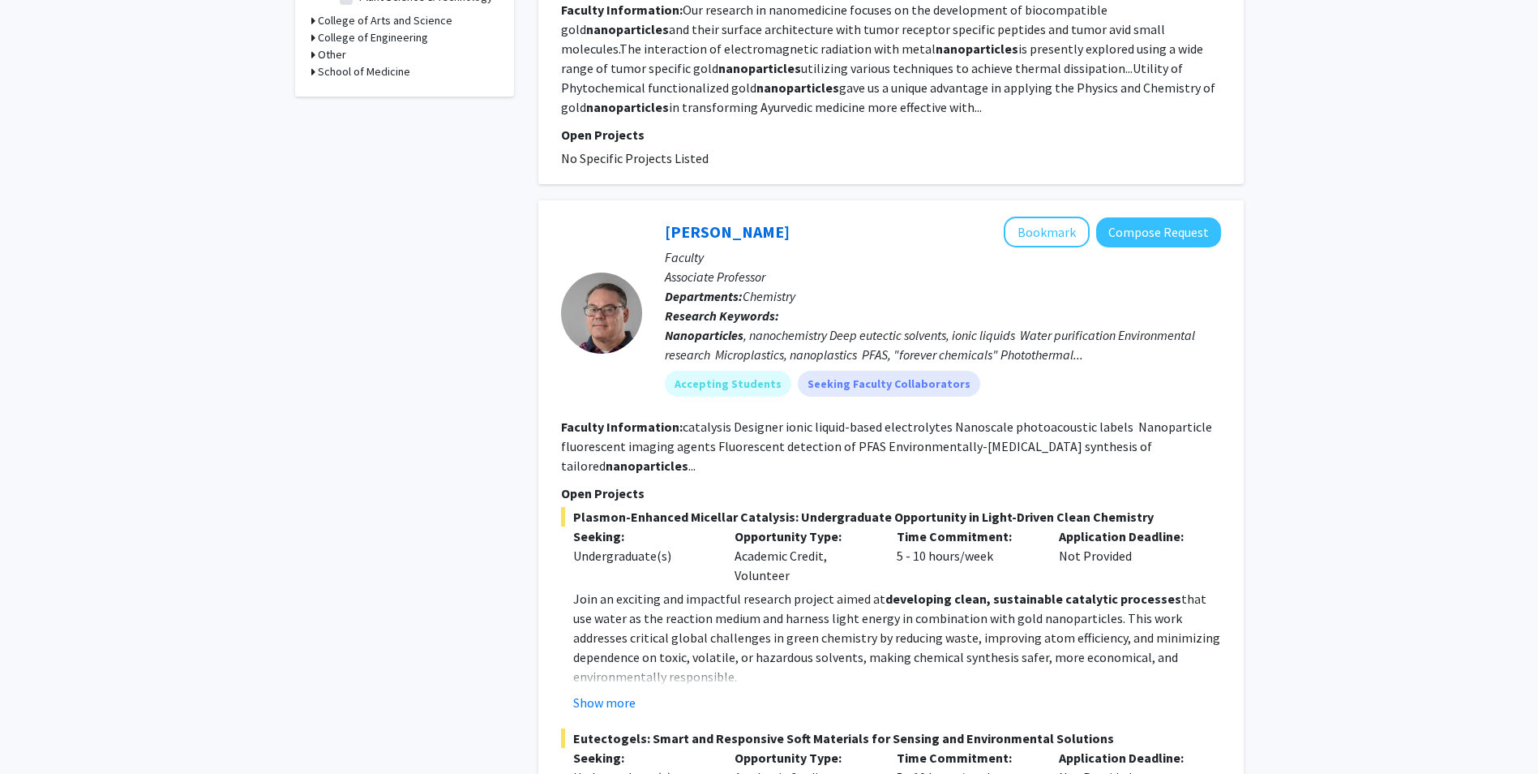
scroll to position [649, 0]
